Goal: Task Accomplishment & Management: Complete application form

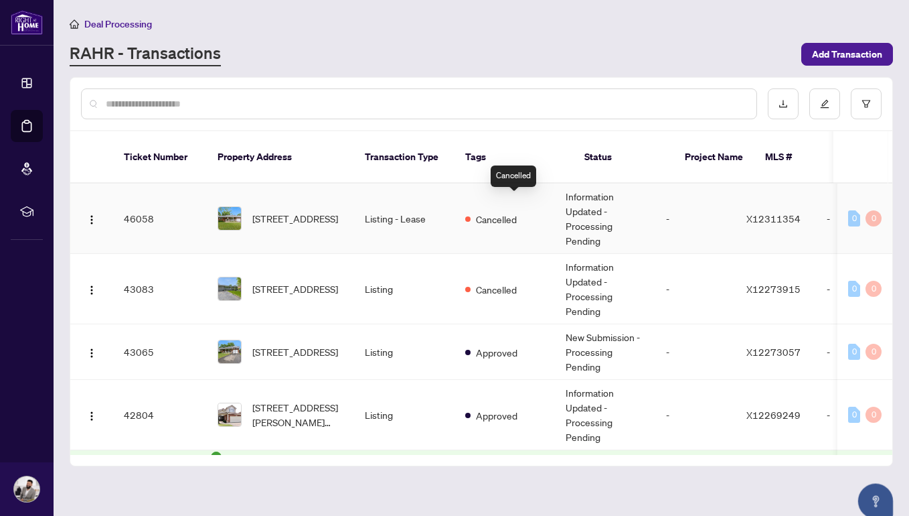
click at [488, 212] on span "Cancelled" at bounding box center [496, 219] width 41 height 15
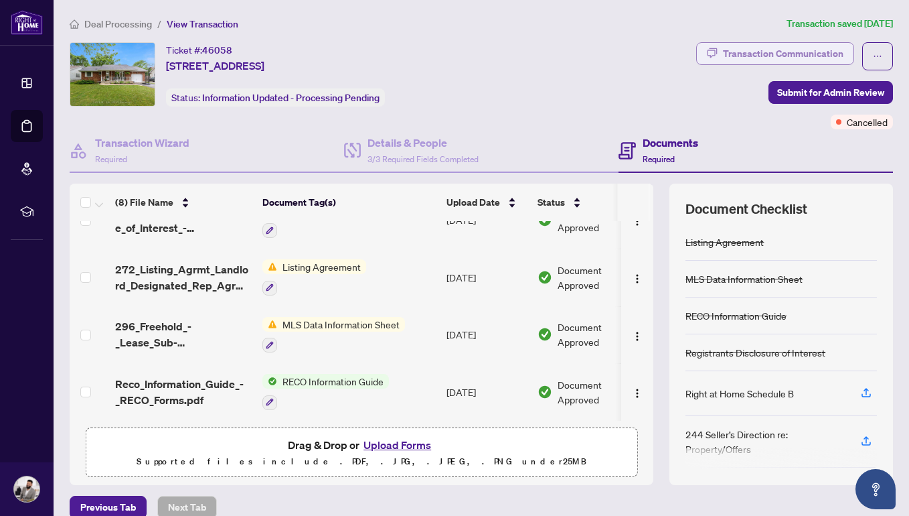
click at [778, 47] on div "Transaction Communication" at bounding box center [783, 53] width 121 height 21
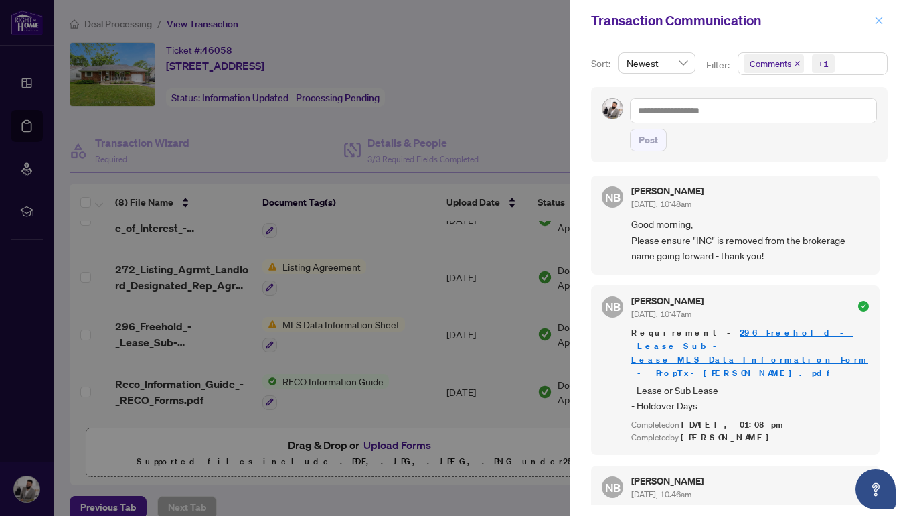
click at [882, 23] on icon "close" at bounding box center [878, 20] width 9 height 9
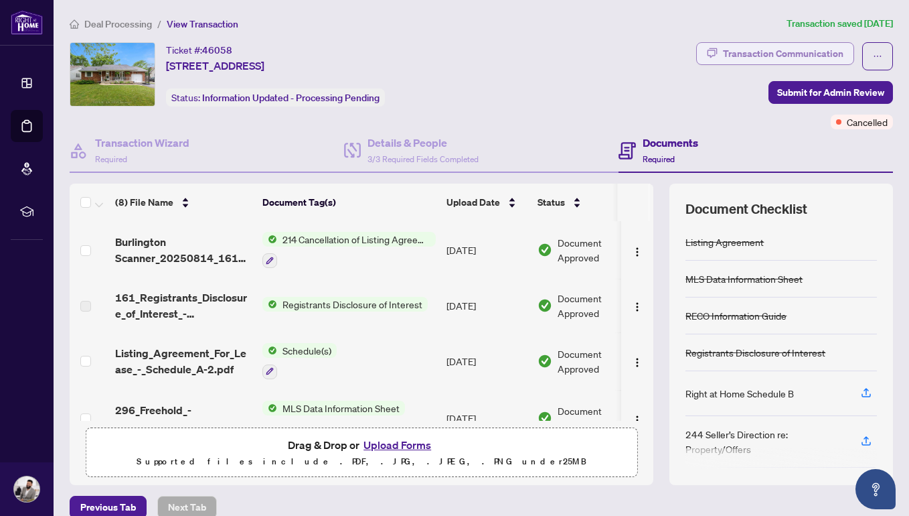
click at [753, 52] on div "Transaction Communication" at bounding box center [783, 53] width 121 height 21
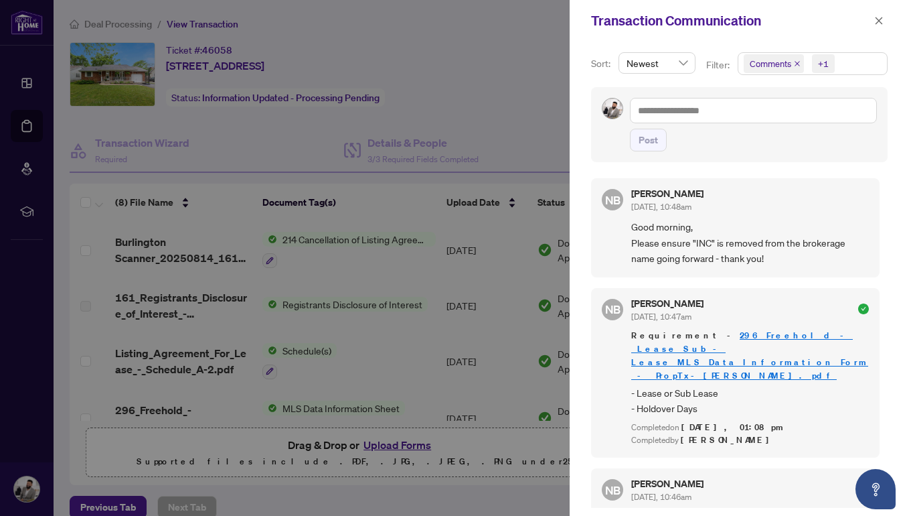
click at [512, 104] on div at bounding box center [454, 258] width 909 height 516
click at [884, 25] on button "button" at bounding box center [878, 21] width 17 height 16
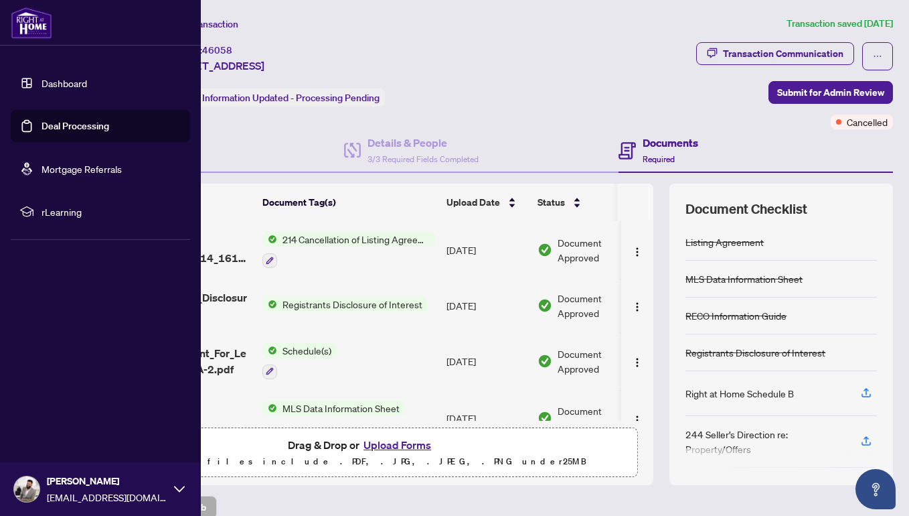
click at [87, 88] on link "Dashboard" at bounding box center [65, 83] width 46 height 12
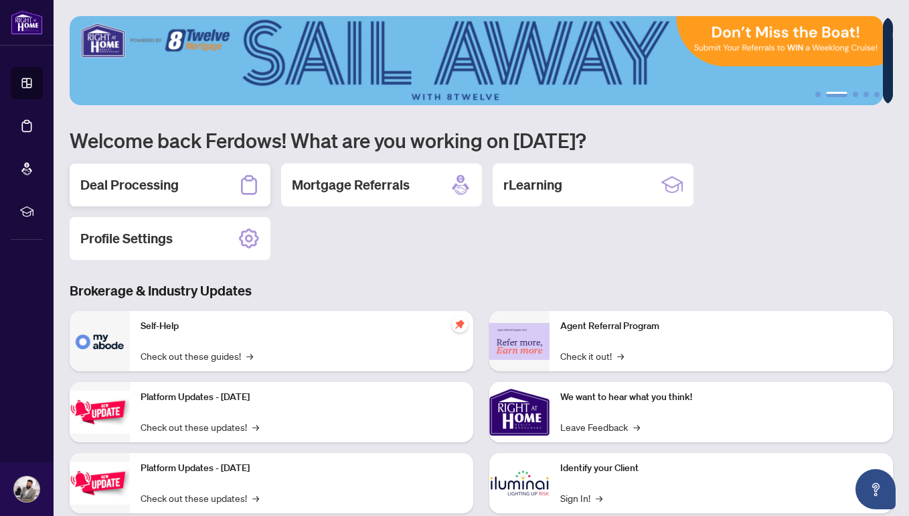
click at [163, 185] on h2 "Deal Processing" at bounding box center [129, 184] width 98 height 19
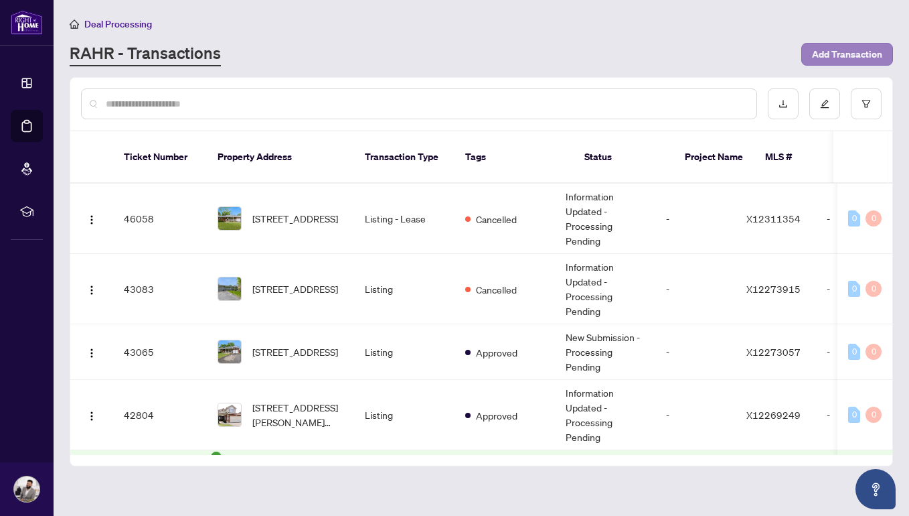
click at [832, 57] on span "Add Transaction" at bounding box center [847, 54] width 70 height 21
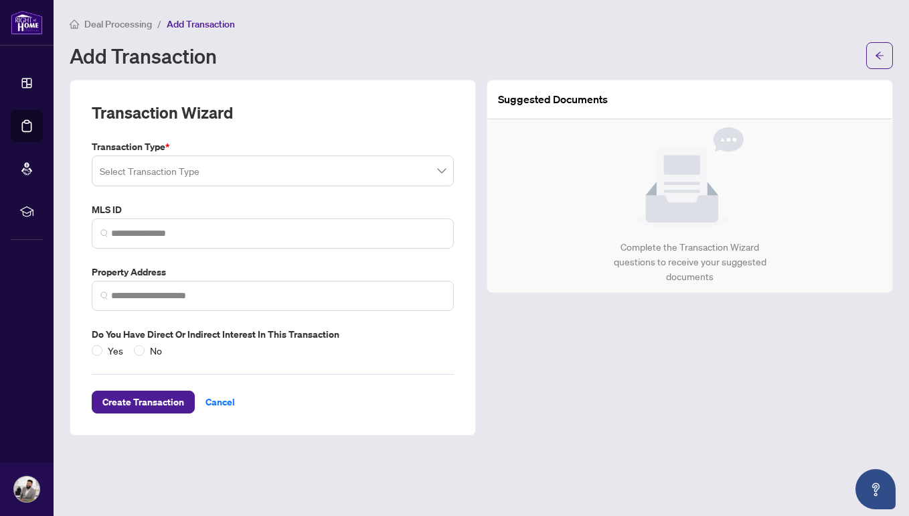
click at [370, 178] on input "search" at bounding box center [267, 172] width 334 height 29
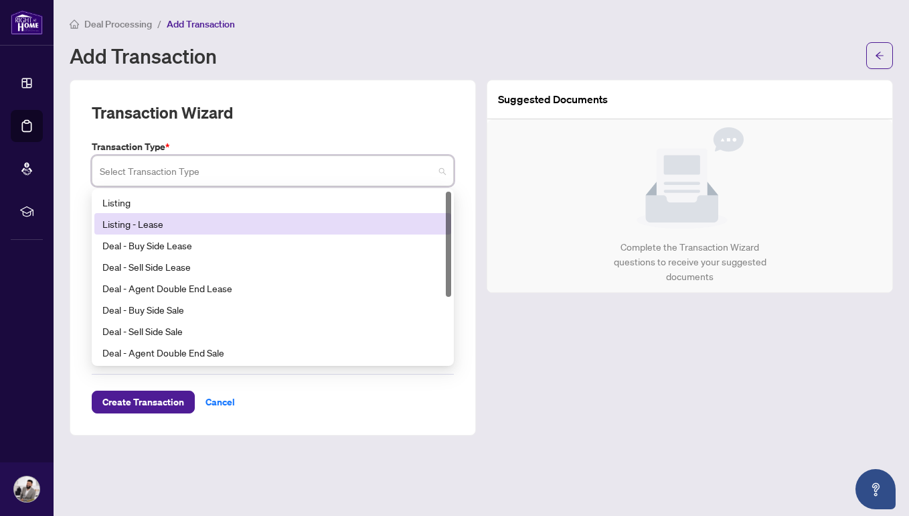
click at [315, 225] on div "Listing - Lease" at bounding box center [272, 223] width 341 height 15
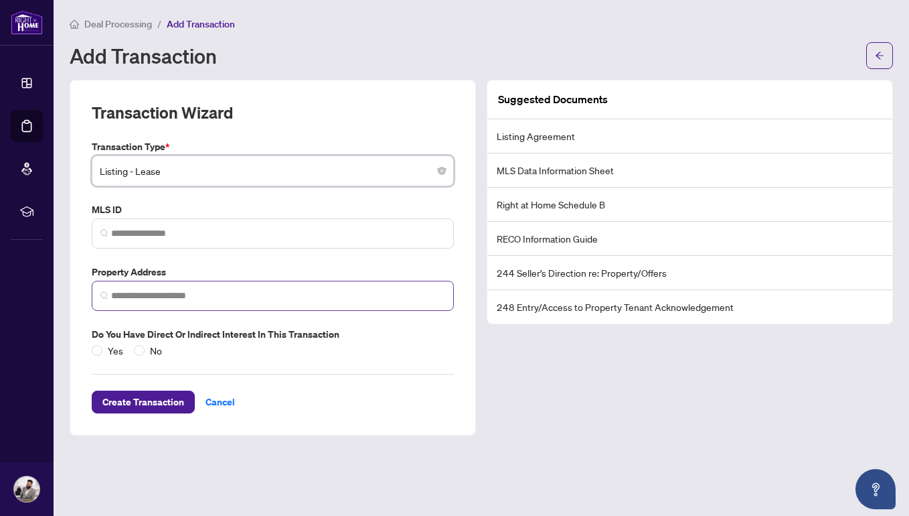
click at [281, 285] on span at bounding box center [273, 296] width 362 height 30
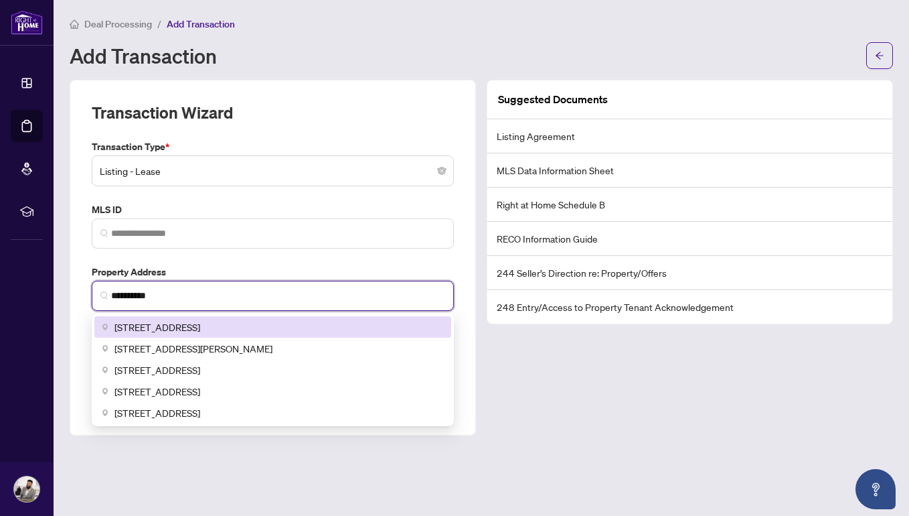
click at [327, 331] on div "[STREET_ADDRESS]" at bounding box center [272, 326] width 357 height 21
type input "**********"
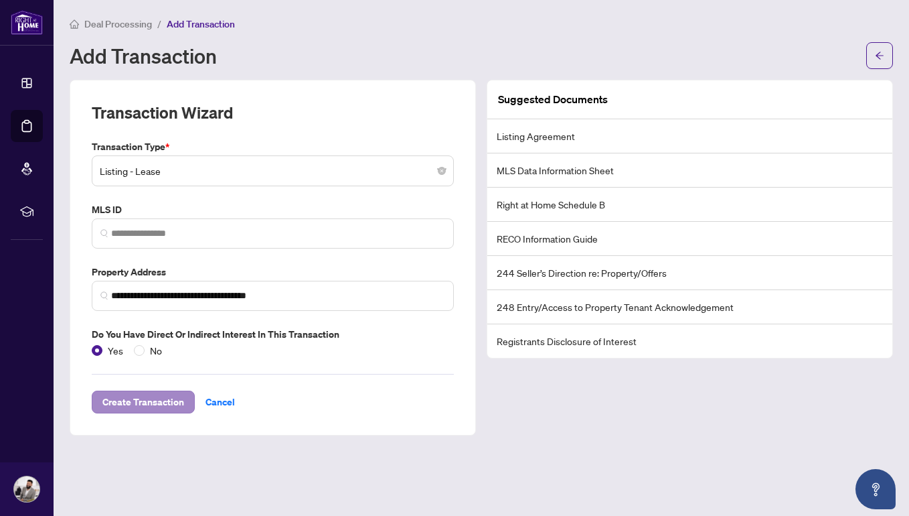
click at [157, 400] on span "Create Transaction" at bounding box center [143, 401] width 82 height 21
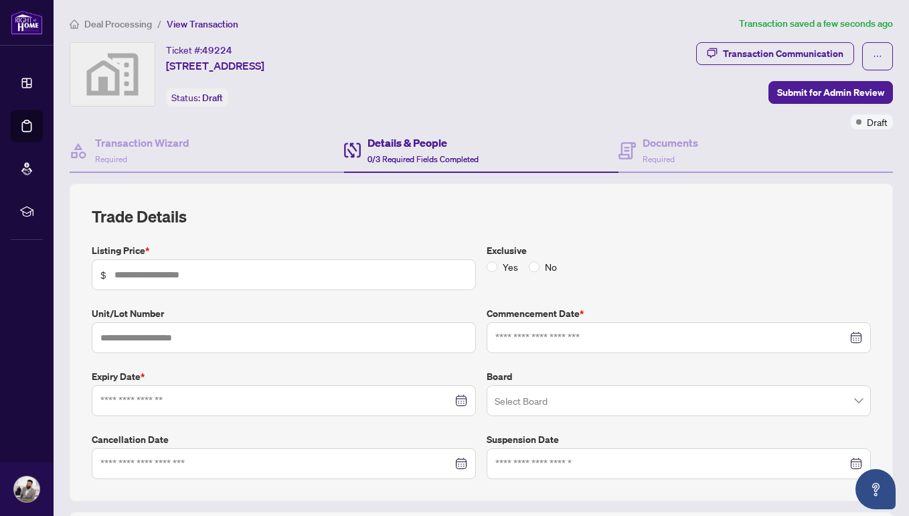
click at [366, 259] on span "$" at bounding box center [284, 274] width 384 height 31
type input "*****"
click at [540, 270] on span "No" at bounding box center [551, 266] width 23 height 15
click at [576, 343] on input at bounding box center [671, 337] width 352 height 15
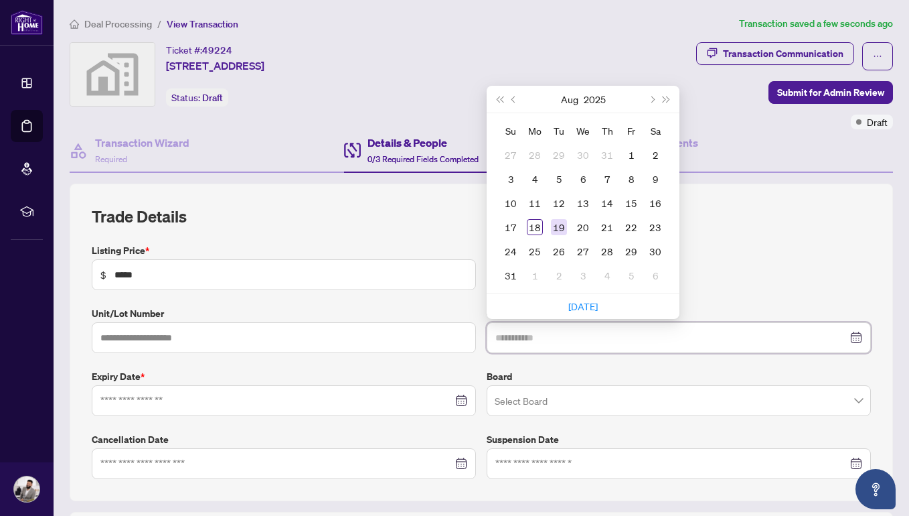
type input "**********"
click at [556, 232] on div "19" at bounding box center [559, 227] width 16 height 16
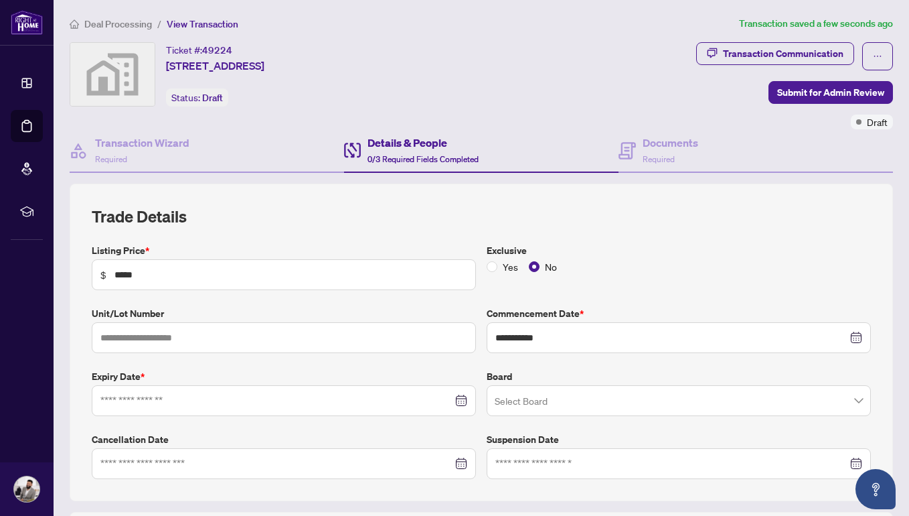
scroll to position [3, 0]
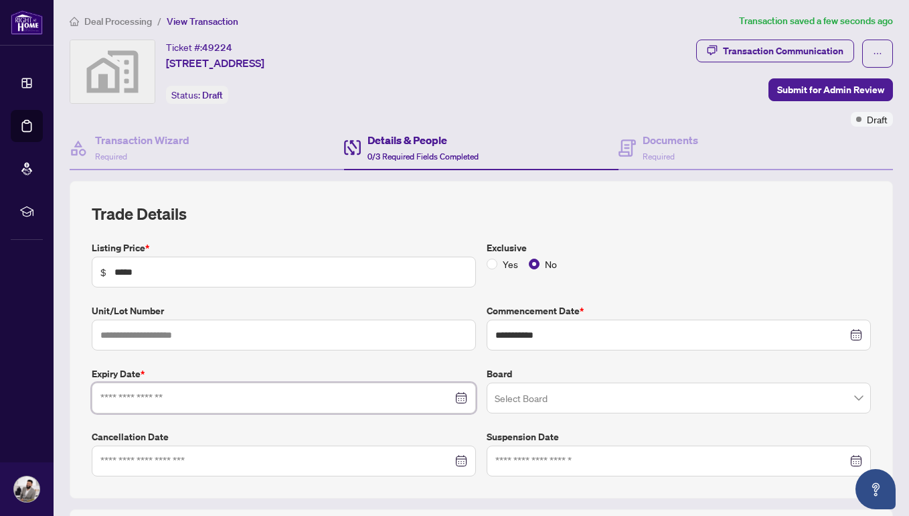
click at [441, 392] on input at bounding box center [276, 397] width 352 height 15
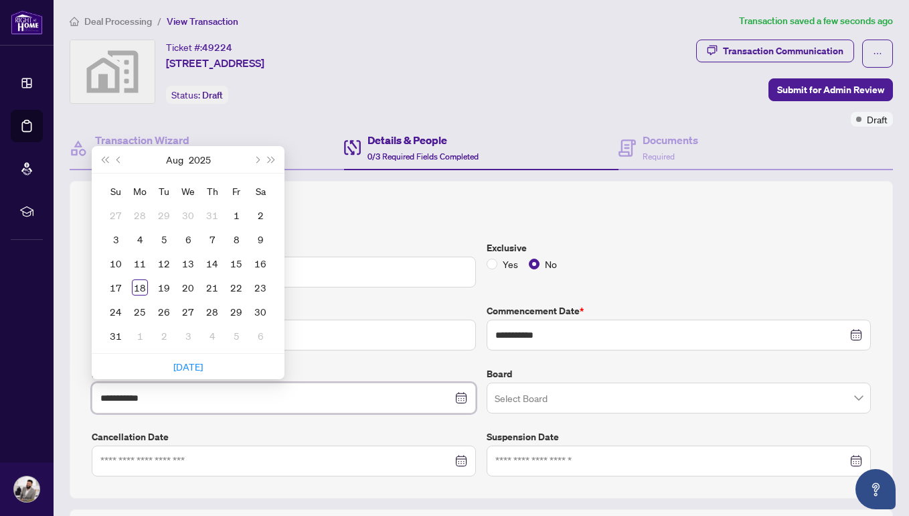
type input "**********"
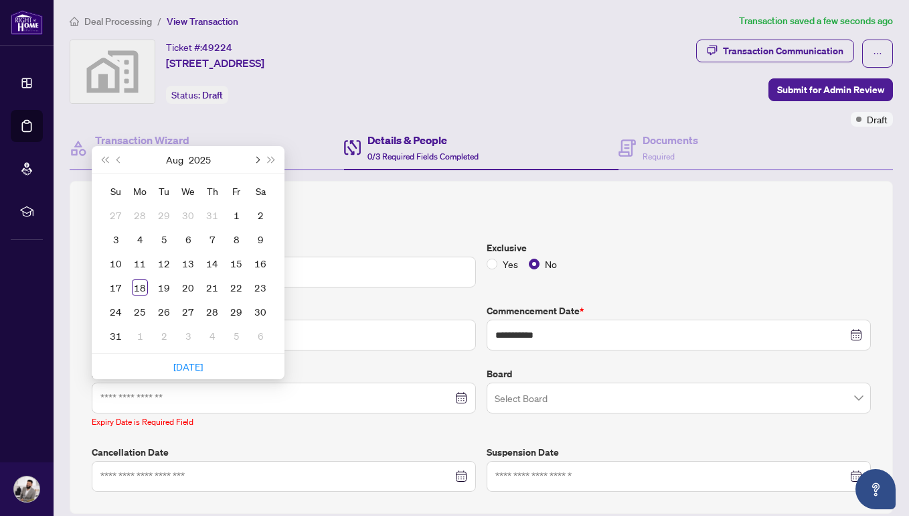
click at [255, 157] on span "Next month (PageDown)" at bounding box center [256, 159] width 7 height 7
type input "**********"
click at [259, 262] on div "18" at bounding box center [260, 263] width 16 height 16
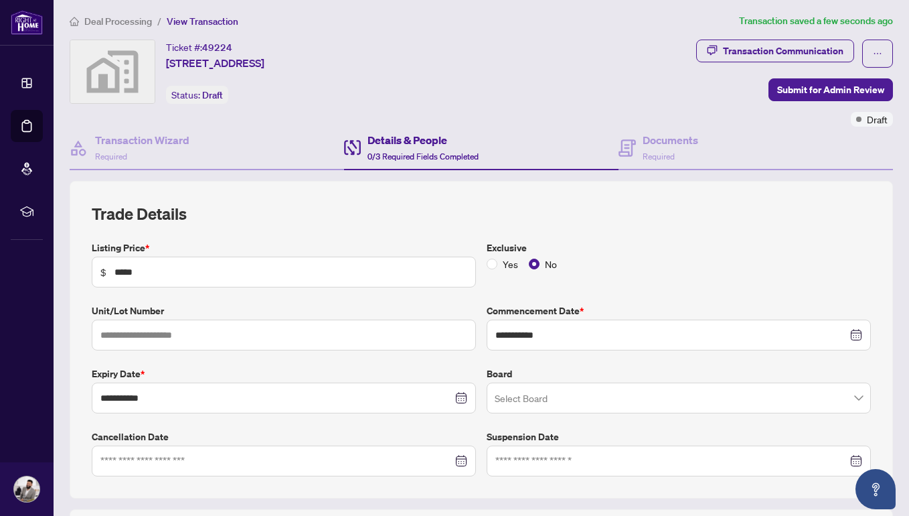
scroll to position [26, 0]
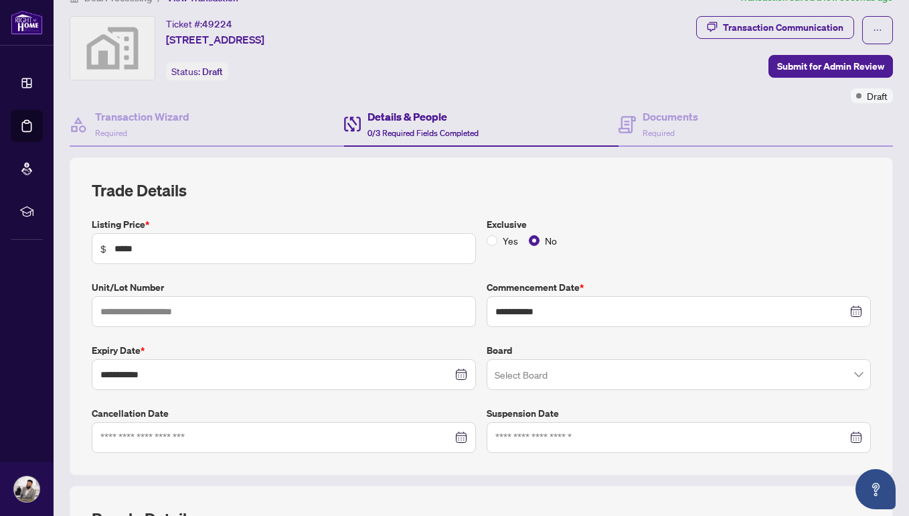
click at [548, 362] on input "search" at bounding box center [673, 376] width 356 height 29
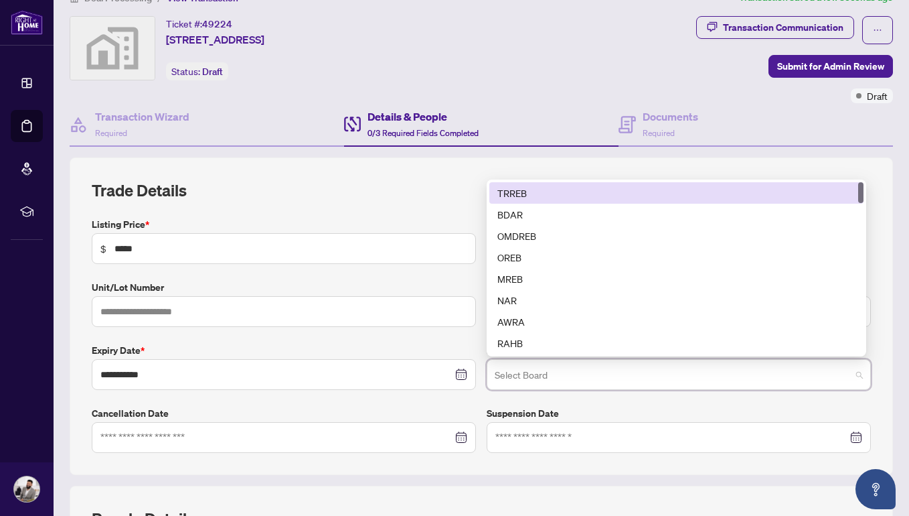
click at [530, 195] on div "TRREB" at bounding box center [676, 192] width 358 height 15
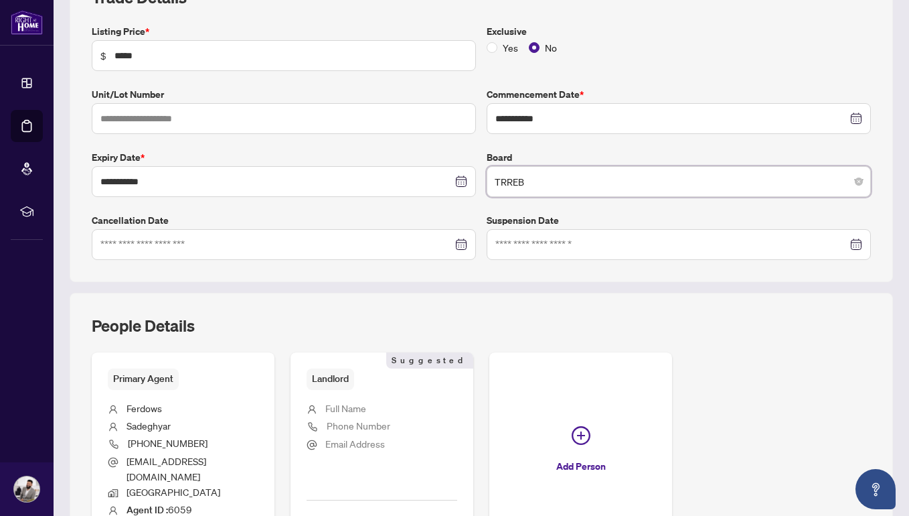
scroll to position [347, 0]
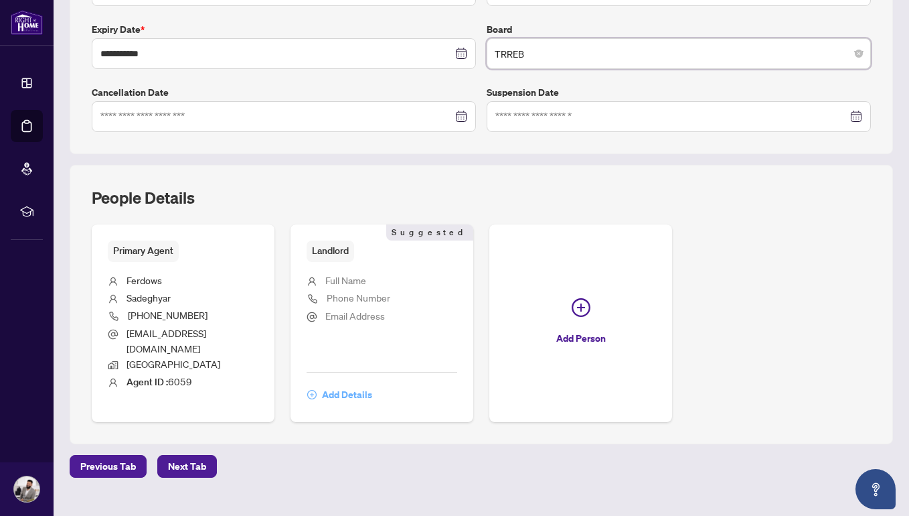
click at [354, 384] on span "Add Details" at bounding box center [347, 394] width 50 height 21
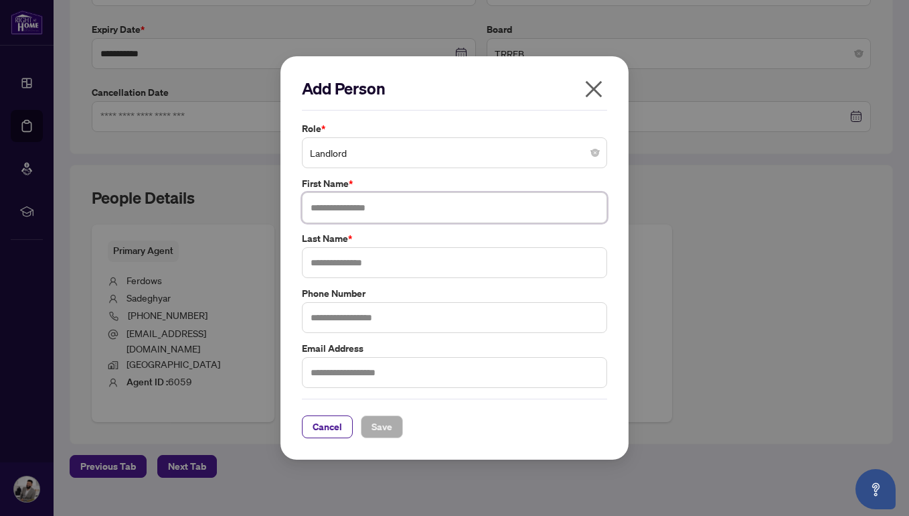
click at [383, 208] on input "text" at bounding box center [454, 207] width 305 height 31
type input "*******"
type input "*********"
click at [400, 315] on input "text" at bounding box center [454, 317] width 305 height 31
click at [379, 435] on span "Save" at bounding box center [382, 426] width 21 height 21
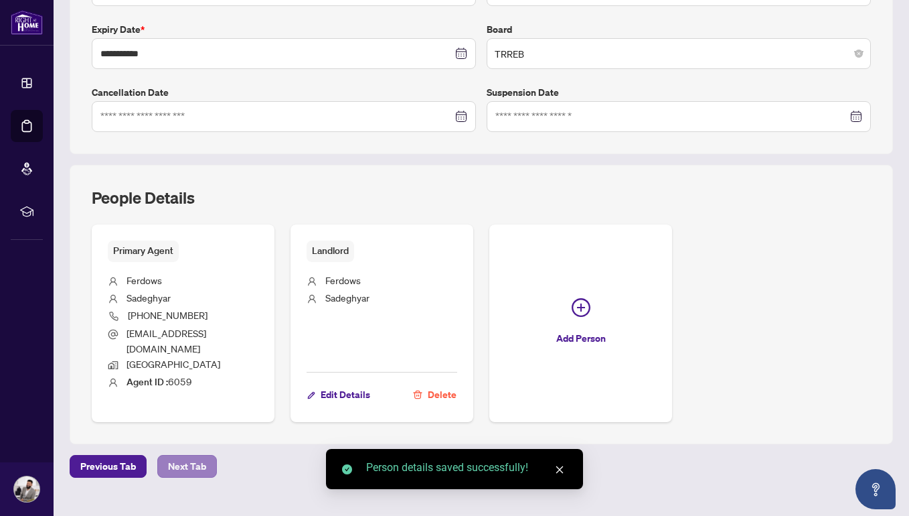
click at [172, 455] on span "Next Tab" at bounding box center [187, 465] width 38 height 21
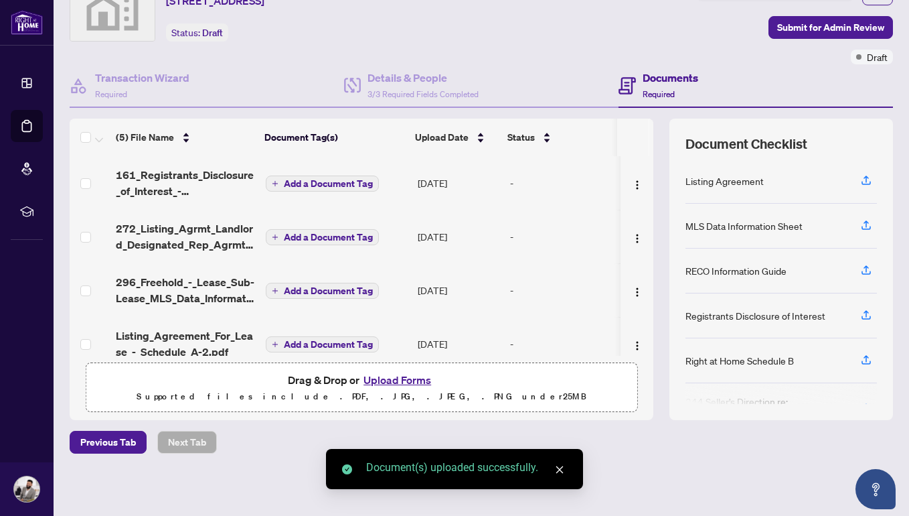
click at [343, 183] on span "Add a Document Tag" at bounding box center [328, 183] width 89 height 9
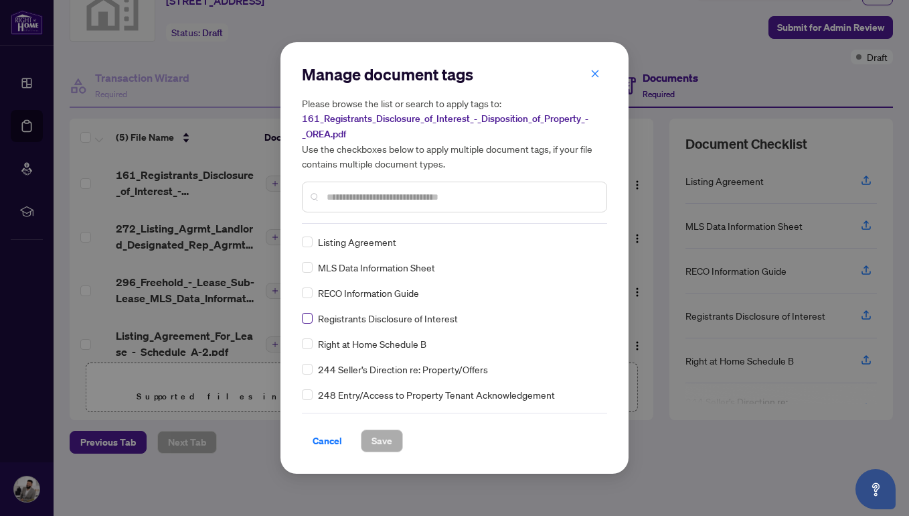
click at [311, 317] on span at bounding box center [307, 318] width 11 height 11
click at [375, 436] on span "Save" at bounding box center [382, 440] width 21 height 21
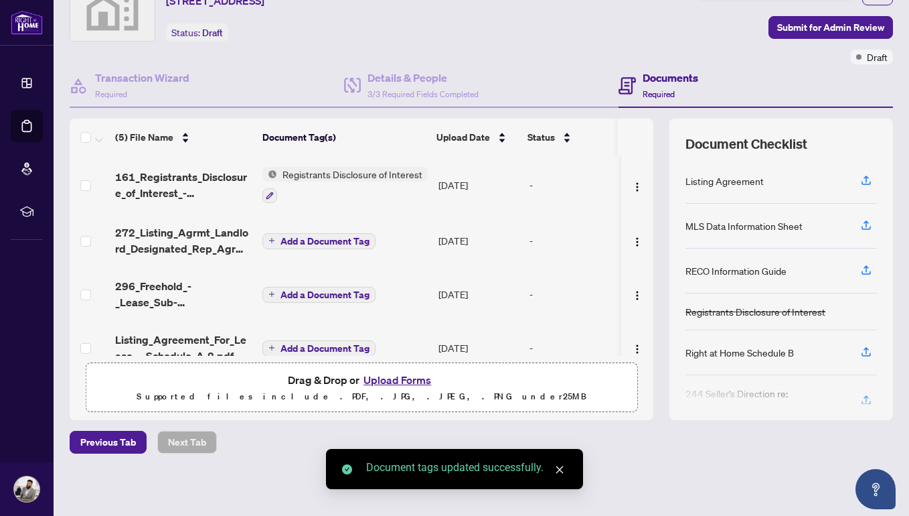
click at [330, 240] on span "Add a Document Tag" at bounding box center [325, 240] width 89 height 9
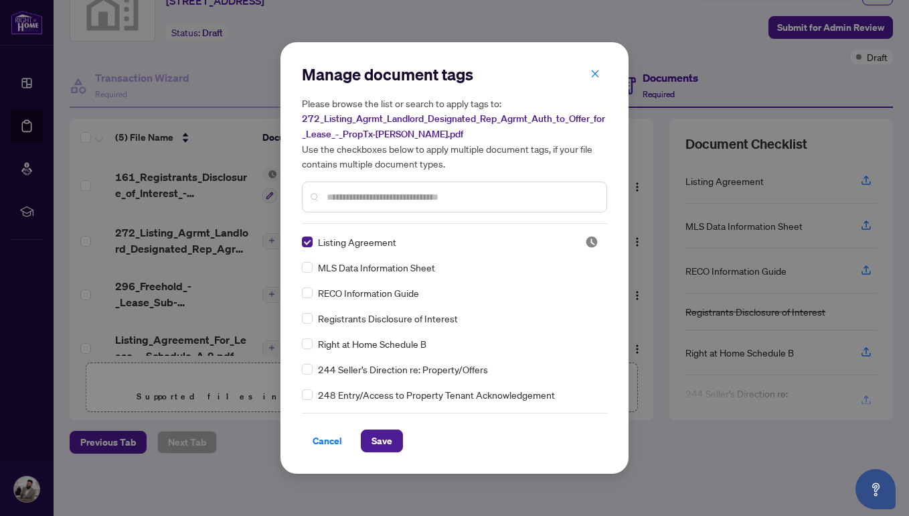
click at [402, 196] on input "text" at bounding box center [461, 196] width 269 height 15
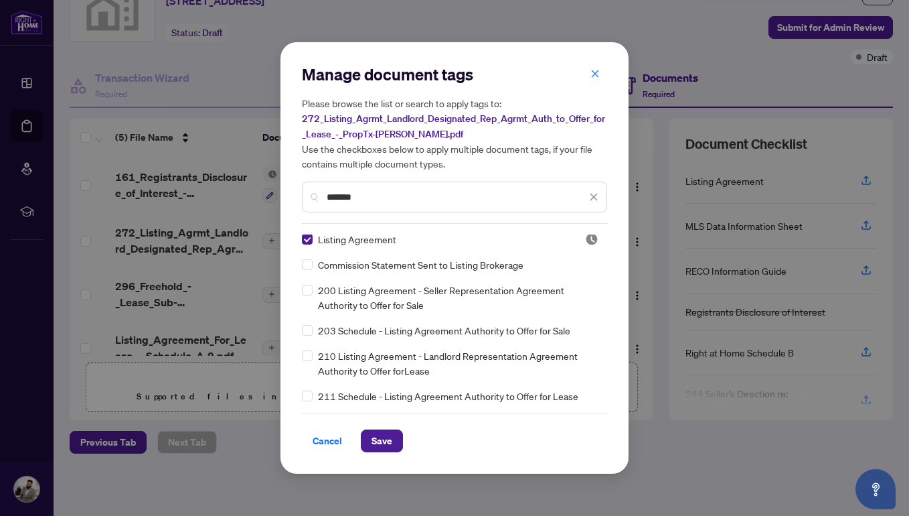
scroll to position [25, 0]
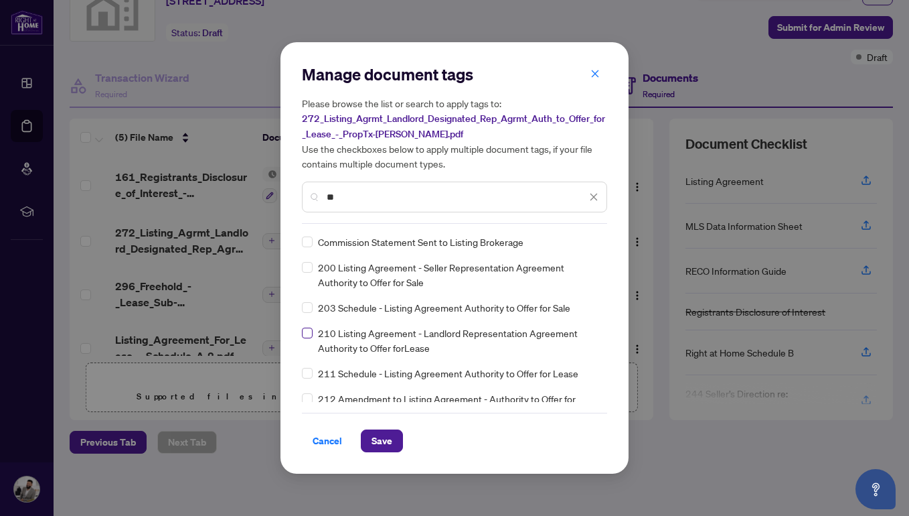
type input "*"
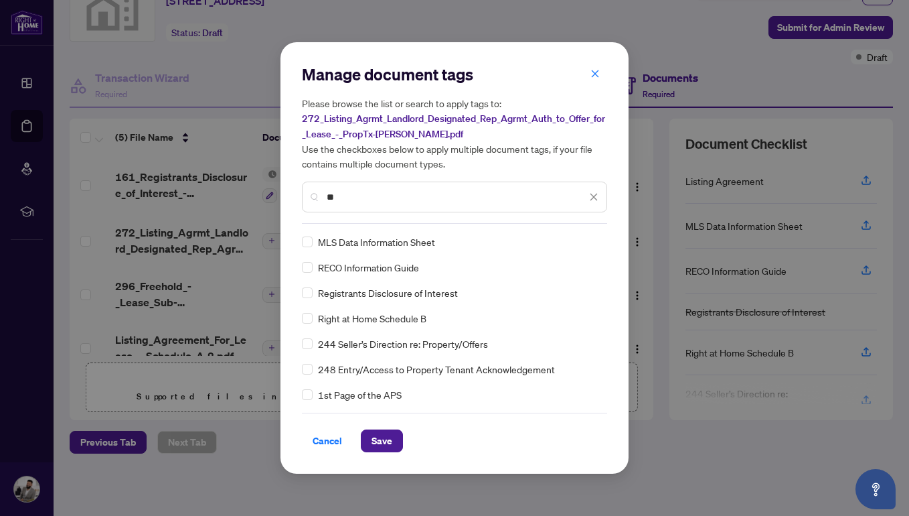
scroll to position [0, 0]
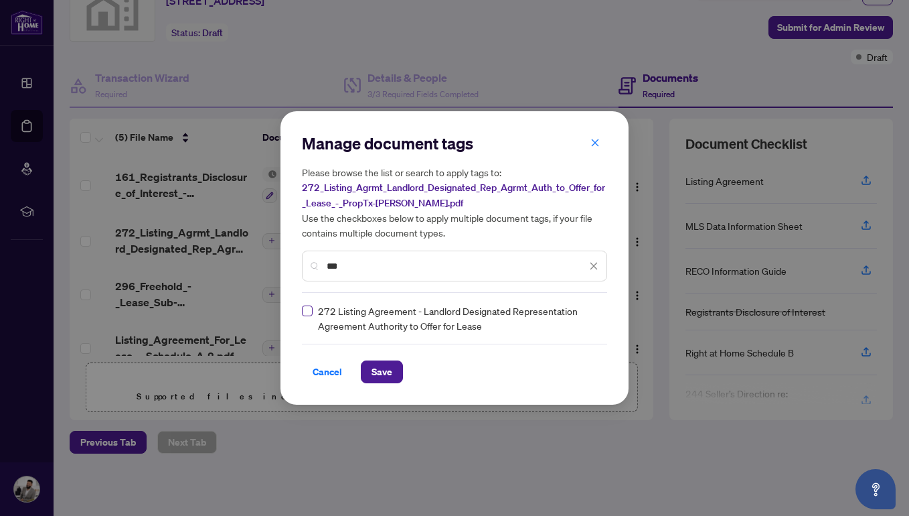
type input "***"
click at [310, 308] on span at bounding box center [307, 310] width 11 height 11
click at [383, 367] on span "Save" at bounding box center [382, 371] width 21 height 21
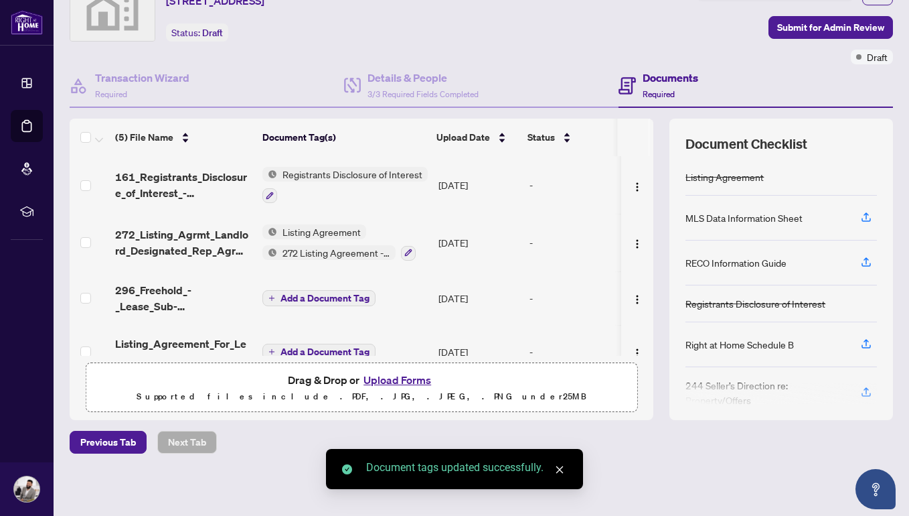
click at [353, 299] on span "Add a Document Tag" at bounding box center [325, 297] width 89 height 9
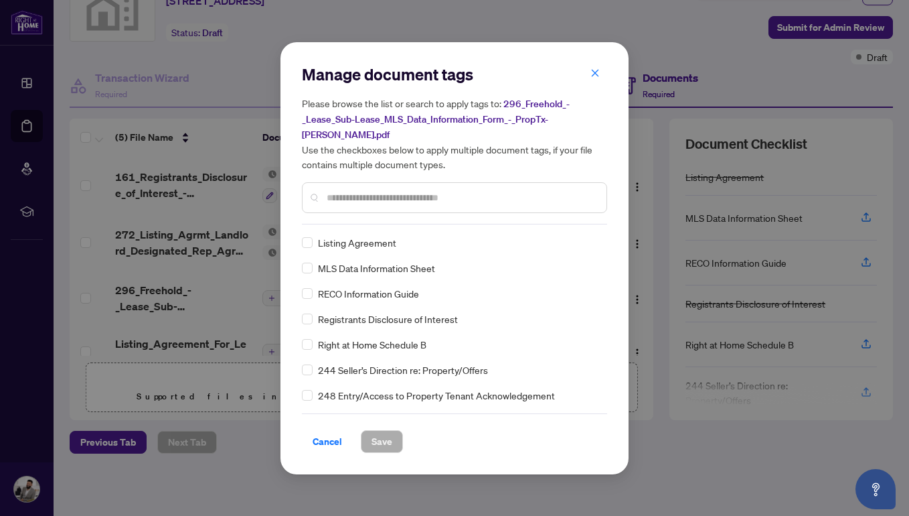
drag, startPoint x: 374, startPoint y: 171, endPoint x: 374, endPoint y: 198, distance: 27.5
click at [374, 171] on div "Please browse the list or search to apply tags to: 296_Freehold_-_Lease_Sub-Lea…" at bounding box center [454, 154] width 305 height 117
click at [374, 198] on div at bounding box center [454, 197] width 305 height 31
click at [374, 194] on input "text" at bounding box center [461, 197] width 269 height 15
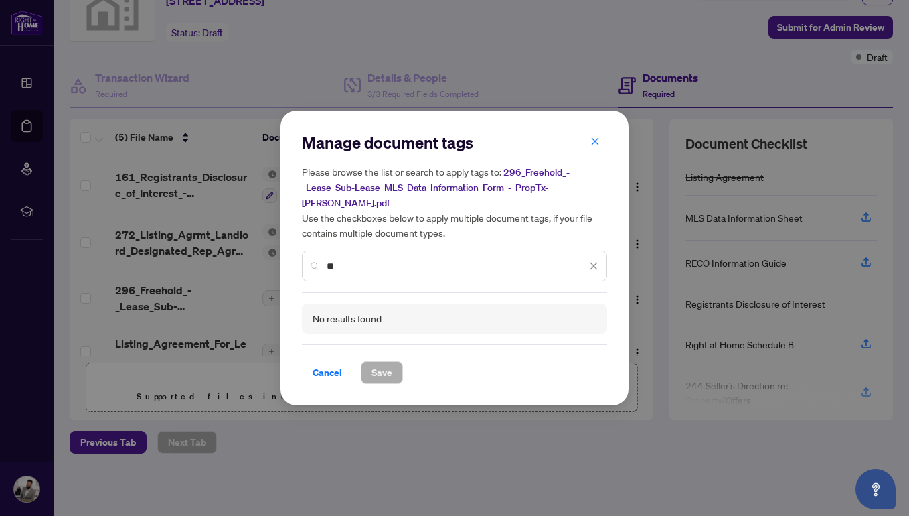
type input "*"
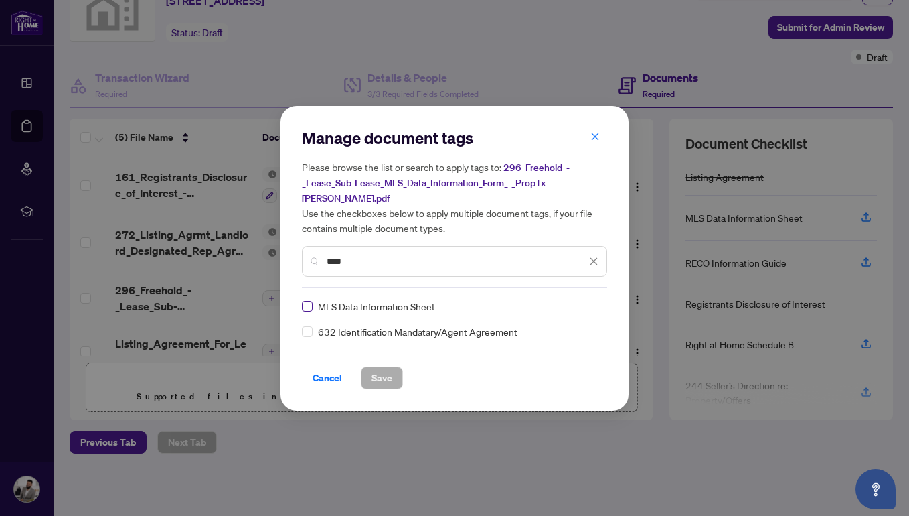
type input "****"
click at [309, 303] on label at bounding box center [307, 306] width 11 height 15
click at [378, 367] on span "Save" at bounding box center [382, 377] width 21 height 21
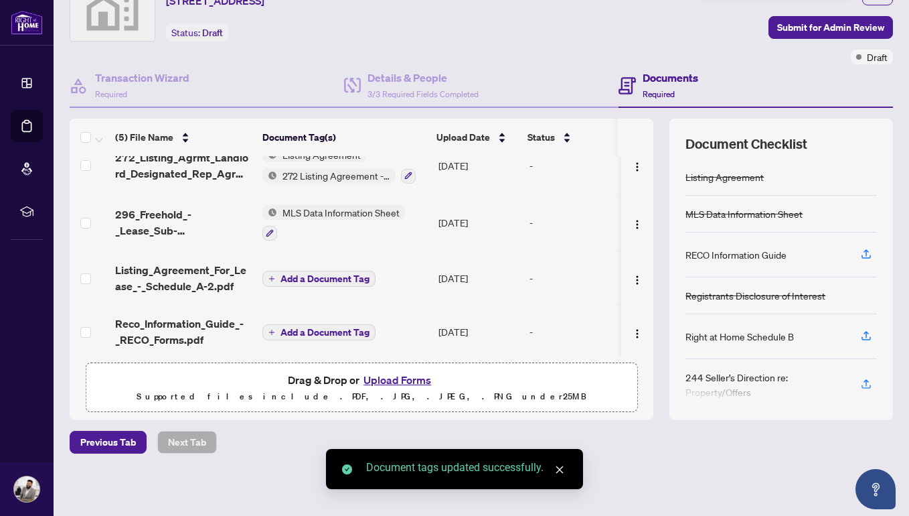
scroll to position [85, 0]
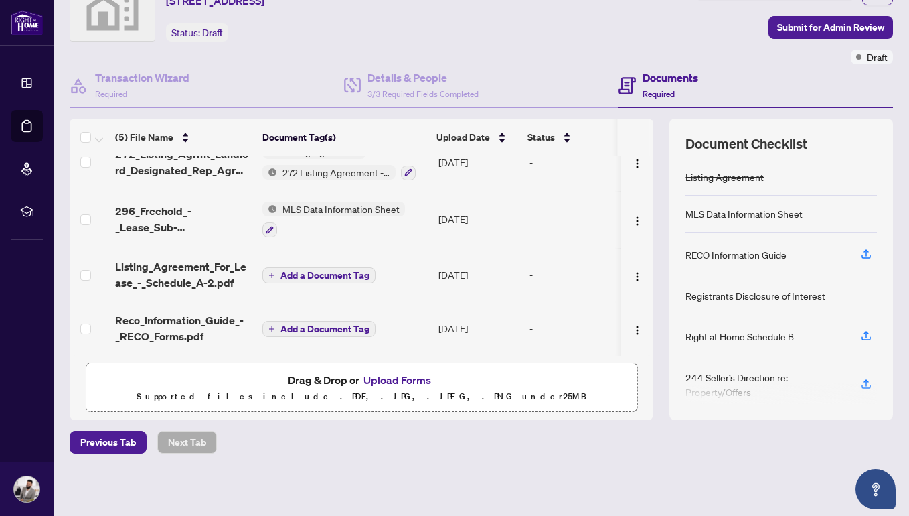
click at [349, 270] on span "Add a Document Tag" at bounding box center [325, 274] width 89 height 9
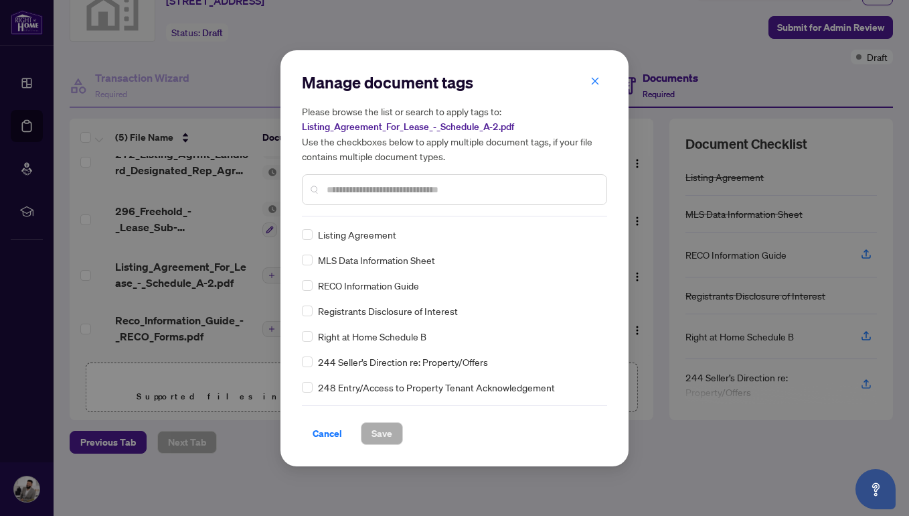
click at [400, 189] on input "text" at bounding box center [461, 189] width 269 height 15
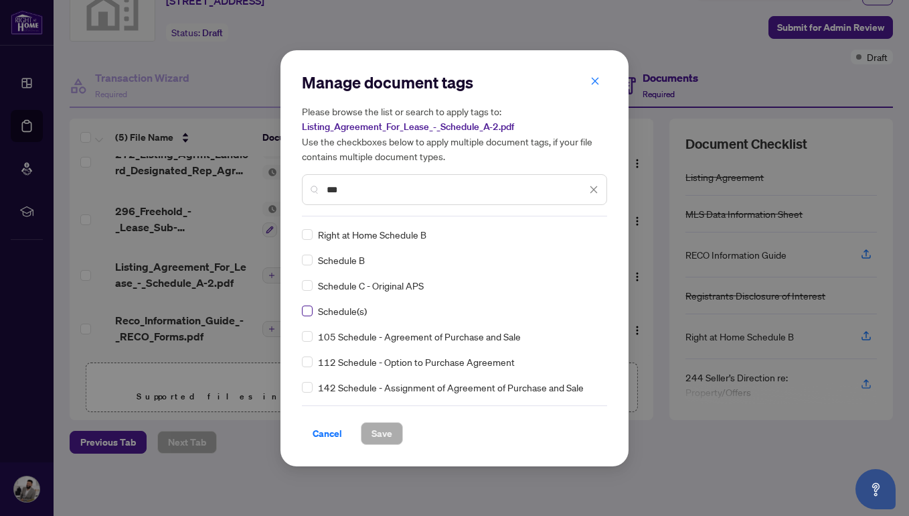
type input "***"
click at [391, 436] on span "Save" at bounding box center [382, 432] width 21 height 21
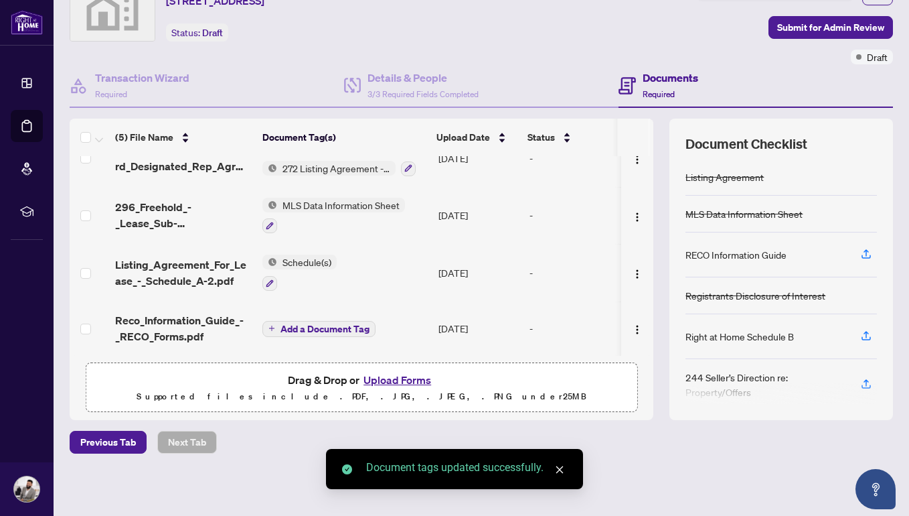
click at [348, 329] on span "Add a Document Tag" at bounding box center [325, 328] width 89 height 9
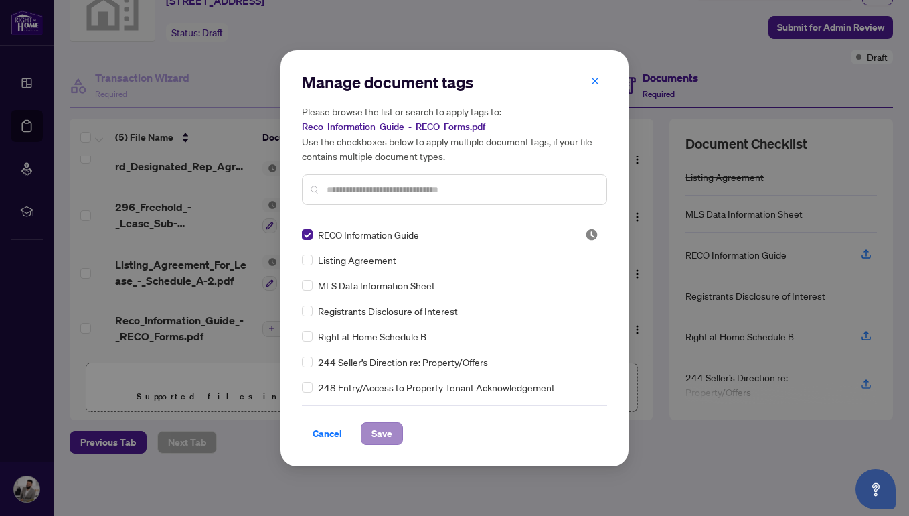
click at [370, 439] on button "Save" at bounding box center [382, 433] width 42 height 23
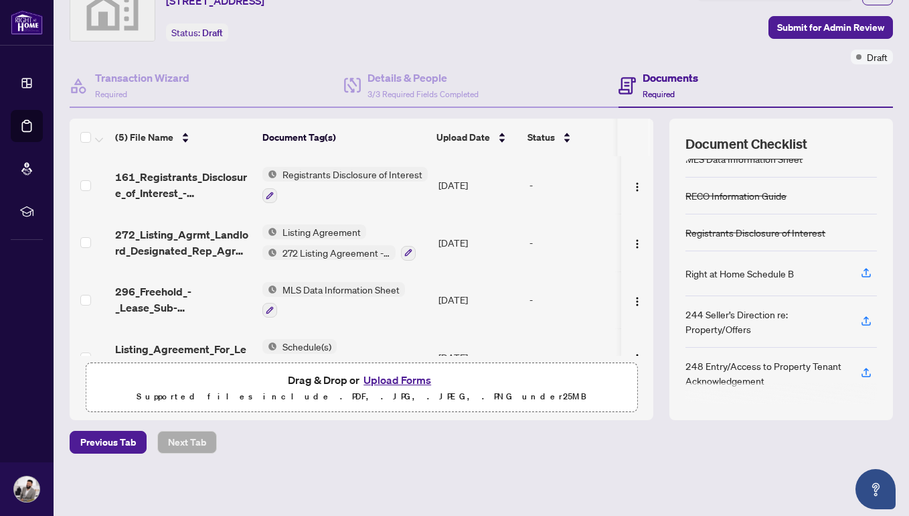
scroll to position [0, 0]
